Goal: Task Accomplishment & Management: Use online tool/utility

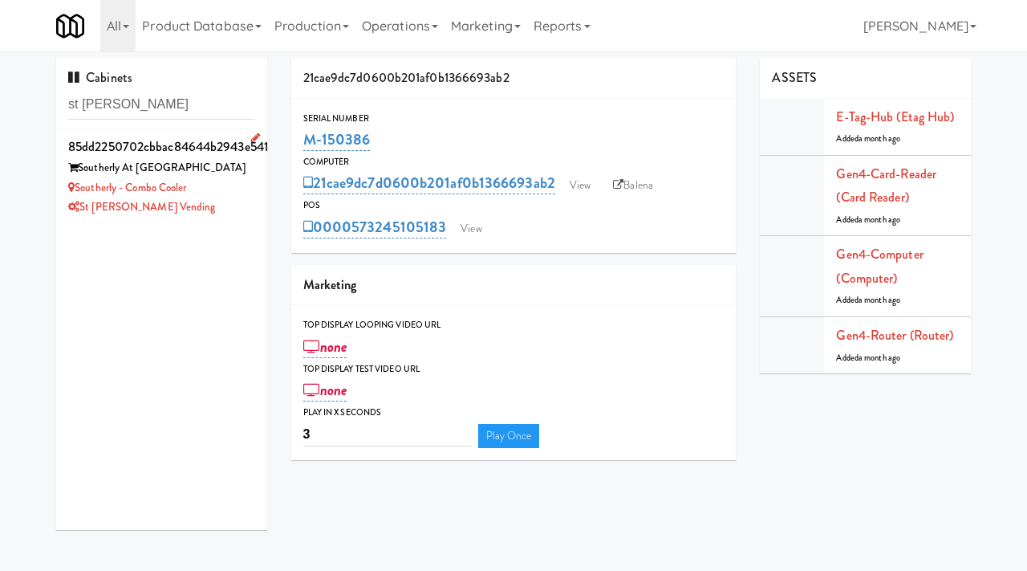
type input "st [PERSON_NAME]"
click at [220, 201] on div "St [PERSON_NAME] Vending" at bounding box center [161, 207] width 187 height 20
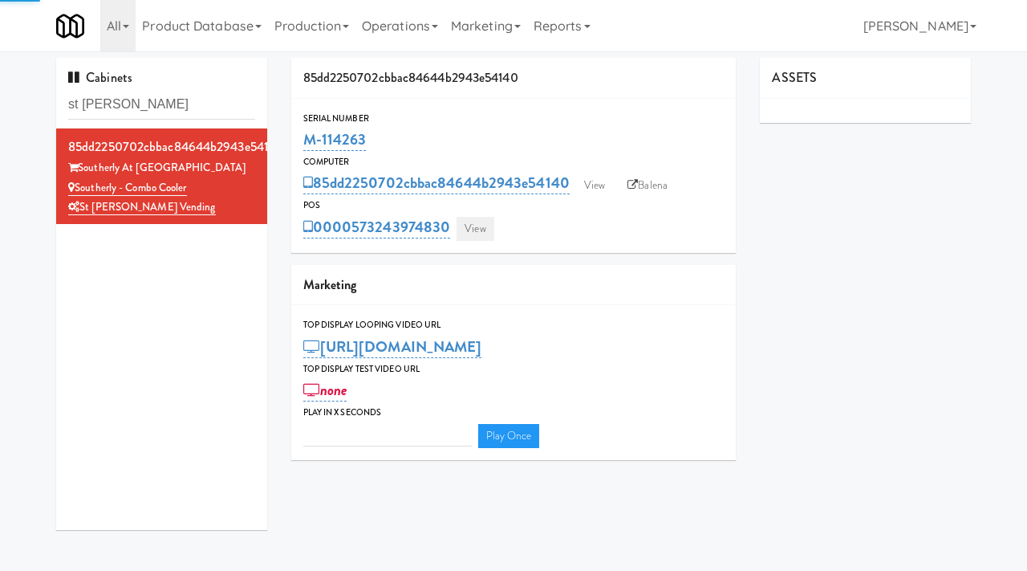
type input "3"
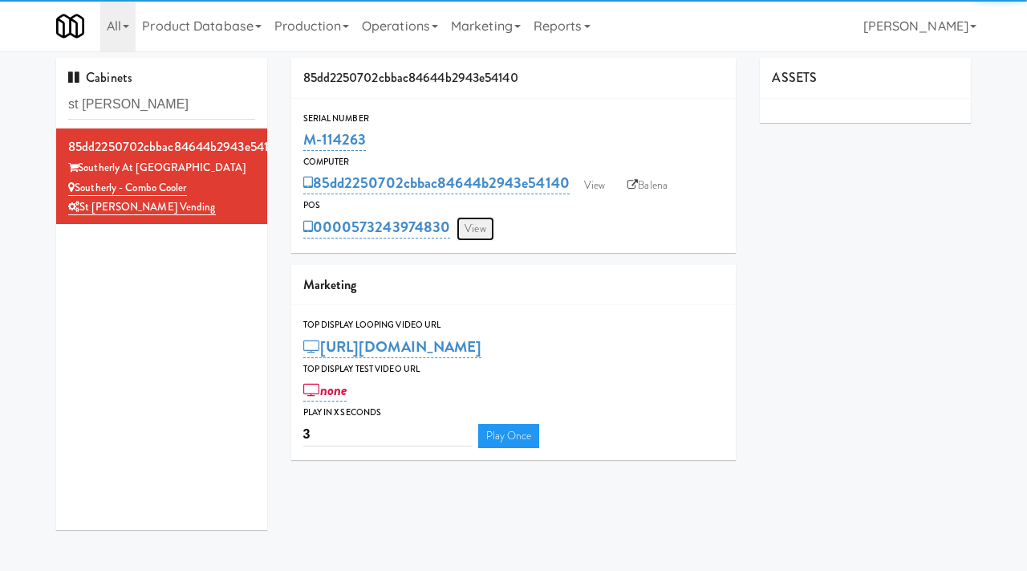
click at [477, 228] on link "View" at bounding box center [475, 229] width 37 height 24
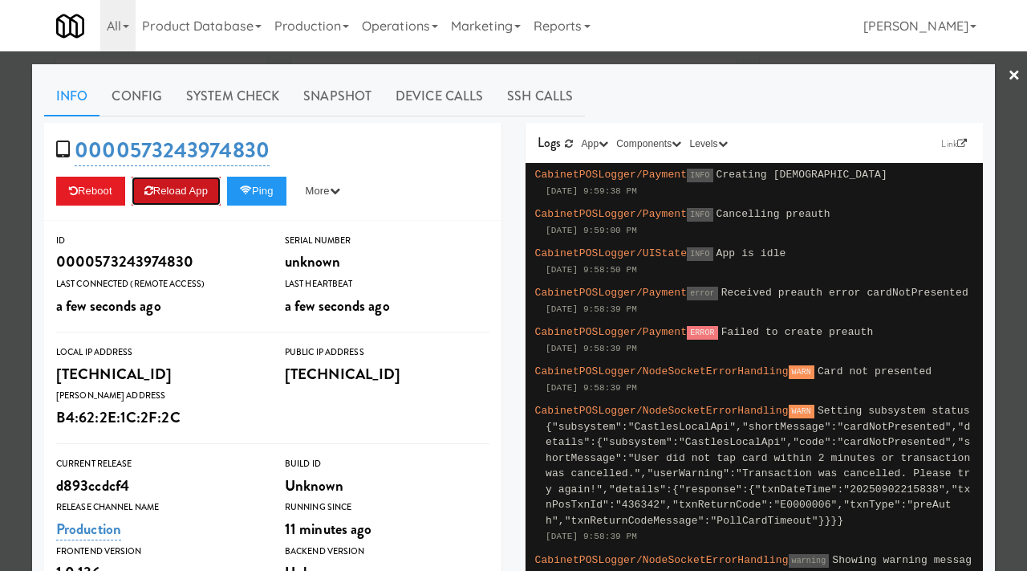
click at [189, 187] on button "Reload App" at bounding box center [176, 191] width 89 height 29
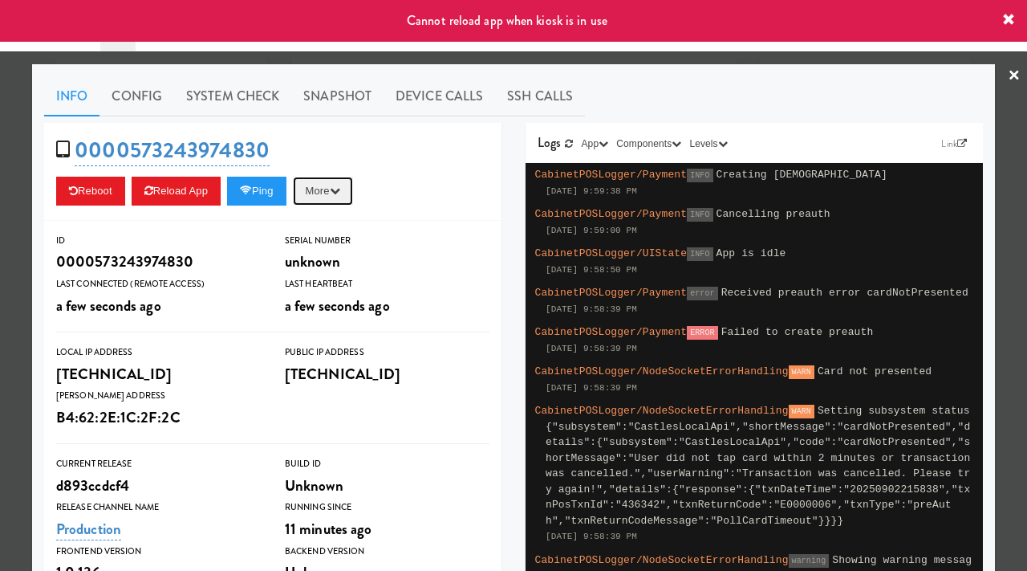
click at [336, 190] on button "More" at bounding box center [323, 191] width 60 height 29
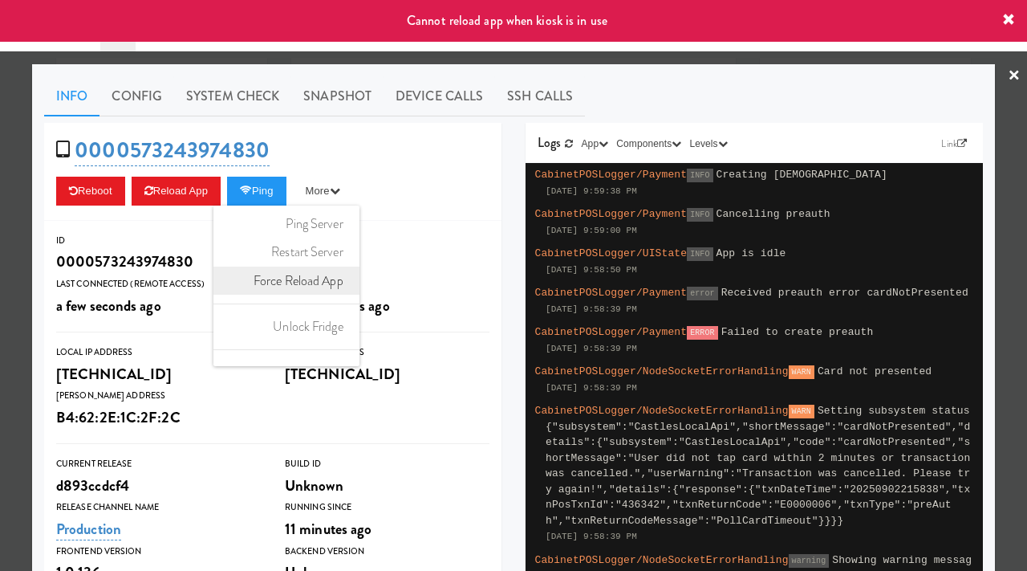
click at [309, 281] on link "Force Reload App" at bounding box center [287, 281] width 146 height 29
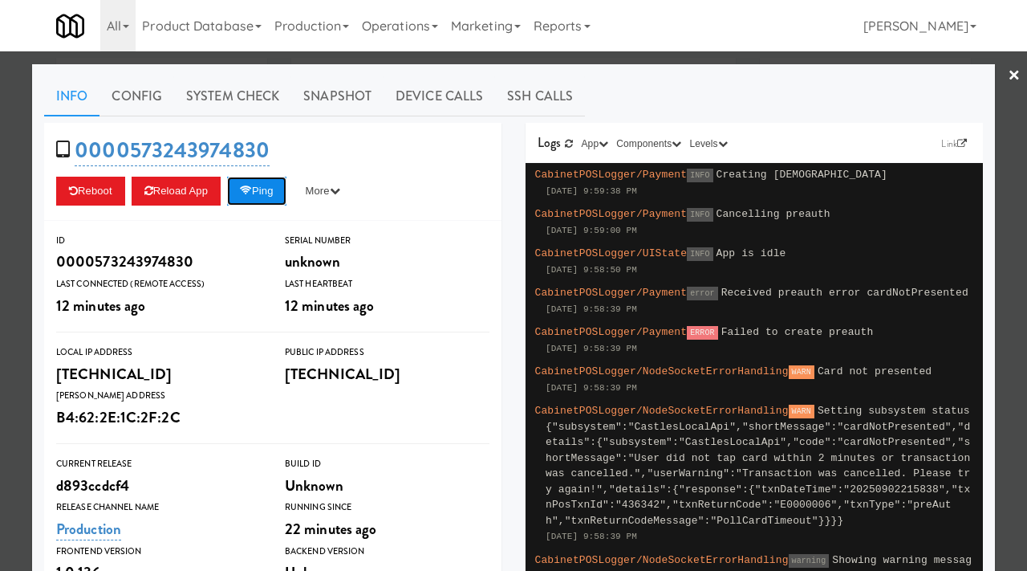
click at [267, 195] on button "Ping" at bounding box center [256, 191] width 59 height 29
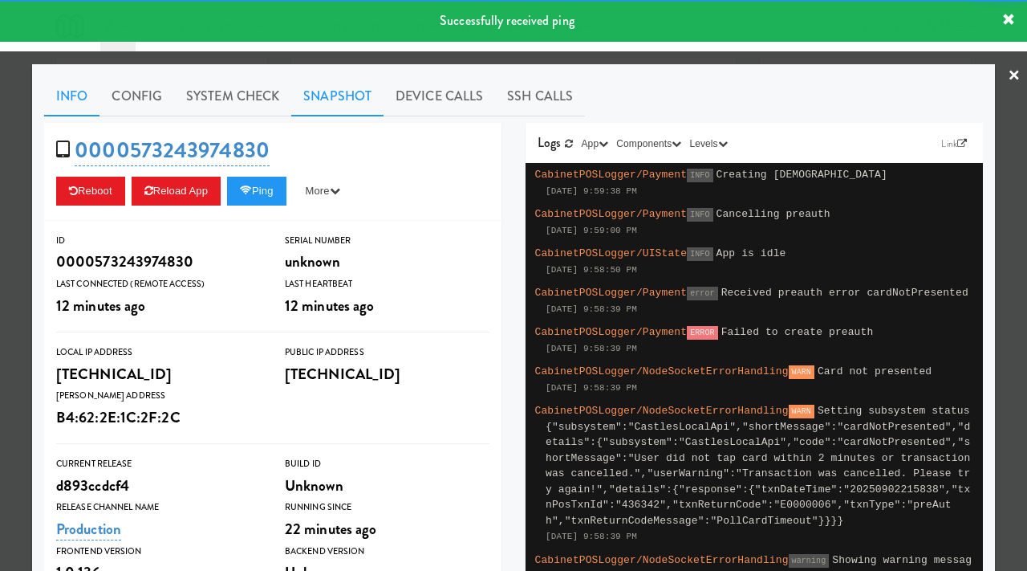
click at [328, 100] on link "Snapshot" at bounding box center [337, 96] width 92 height 40
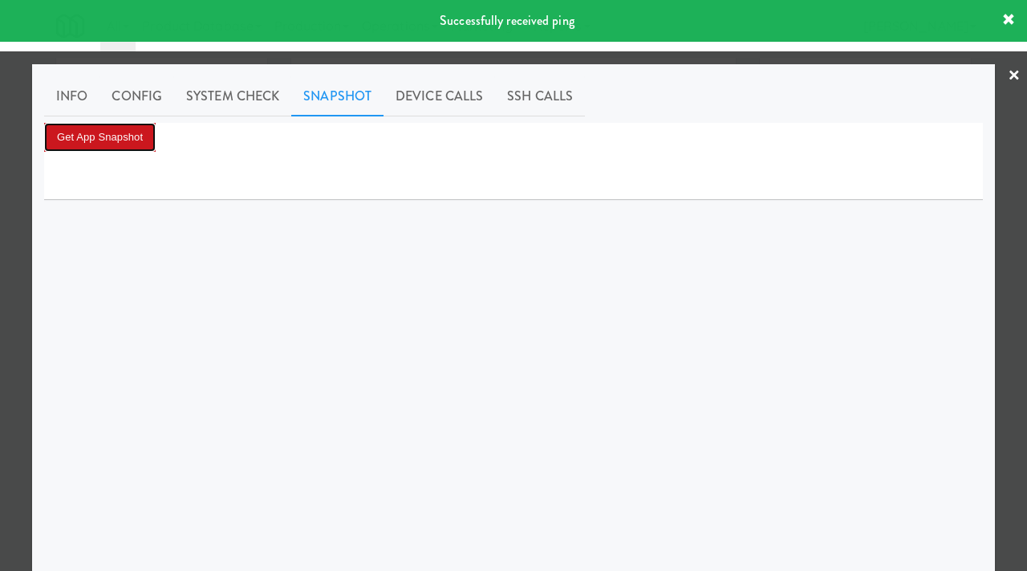
click at [129, 140] on button "Get App Snapshot" at bounding box center [100, 137] width 112 height 29
